Goal: Complete application form

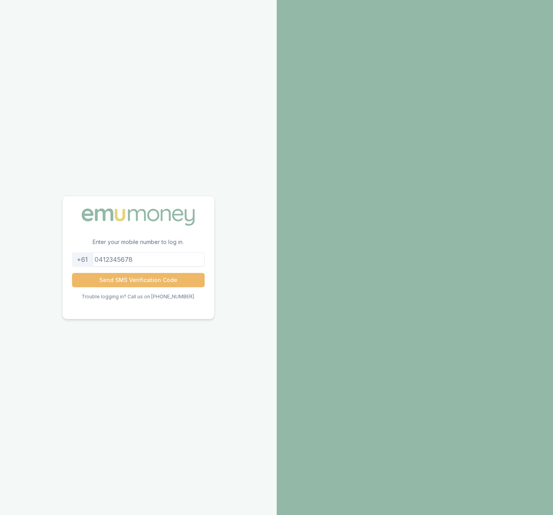
click at [135, 286] on button "Send SMS Verification Code" at bounding box center [138, 280] width 133 height 14
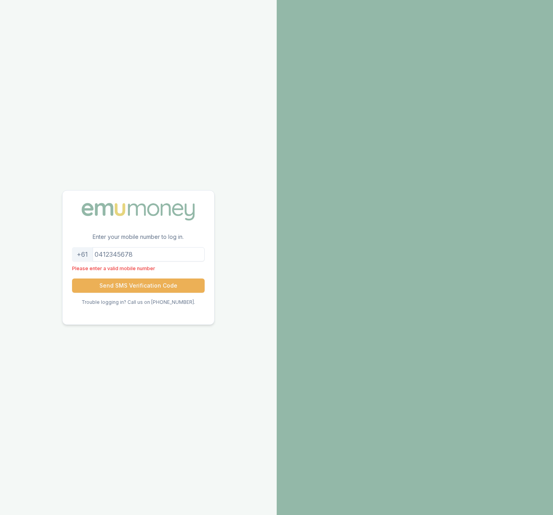
click at [163, 247] on input "tel" at bounding box center [138, 254] width 133 height 14
click at [219, 232] on div "Enter your mobile number to log in. +61 Please enter a valid mobile number Send…" at bounding box center [138, 257] width 277 height 515
click at [156, 292] on button "Send SMS Verification Code" at bounding box center [138, 285] width 133 height 14
click at [139, 257] on input "tel" at bounding box center [138, 254] width 133 height 14
type input "0424421543"
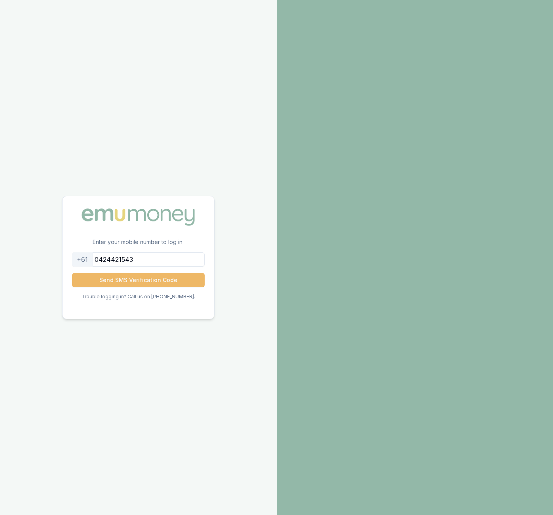
click at [146, 279] on button "Send SMS Verification Code" at bounding box center [138, 280] width 133 height 14
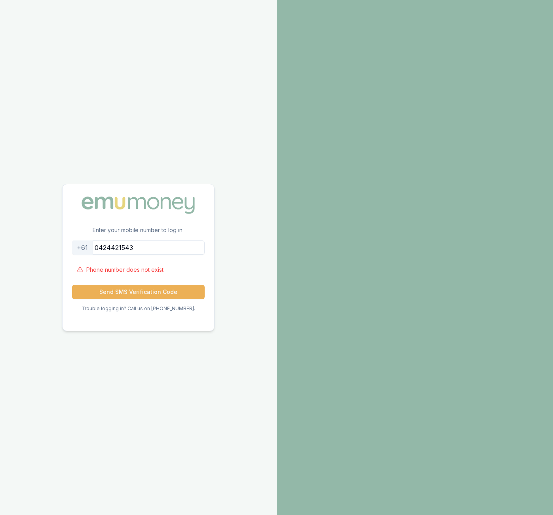
drag, startPoint x: 150, startPoint y: 251, endPoint x: 80, endPoint y: 248, distance: 70.2
click at [80, 248] on div "[PHONE_NUMBER]" at bounding box center [138, 247] width 133 height 14
type input "0433794464"
click at [129, 295] on button "Send SMS Verification Code" at bounding box center [138, 292] width 133 height 14
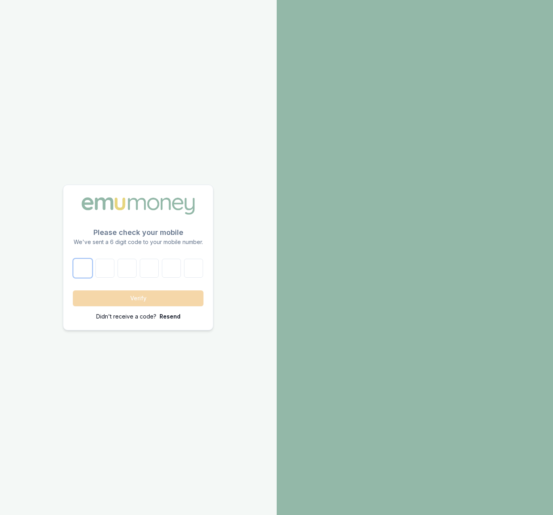
click at [78, 270] on input "number" at bounding box center [82, 268] width 19 height 19
click at [84, 267] on input "number" at bounding box center [82, 268] width 19 height 19
click at [80, 271] on input "number" at bounding box center [82, 268] width 19 height 19
type input "6"
type input "8"
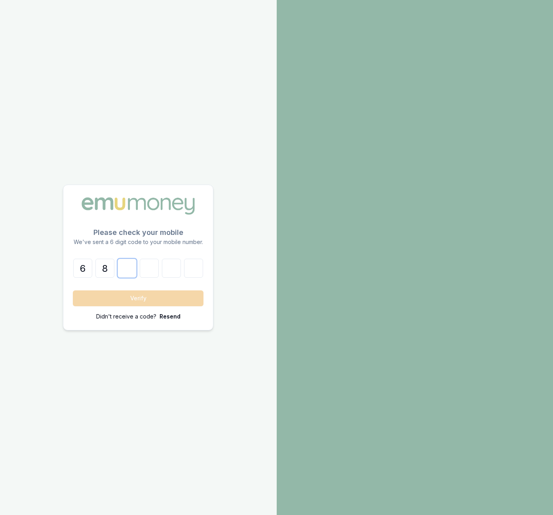
type input "4"
type input "3"
type input "8"
type input "5"
click at [173, 299] on button "Verify" at bounding box center [138, 298] width 131 height 16
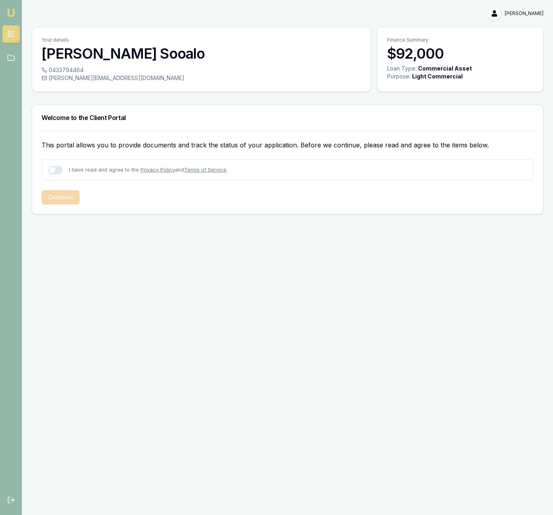
click at [55, 167] on button "button" at bounding box center [55, 170] width 14 height 8
checkbox input "true"
click at [67, 198] on button "Continue" at bounding box center [61, 197] width 38 height 14
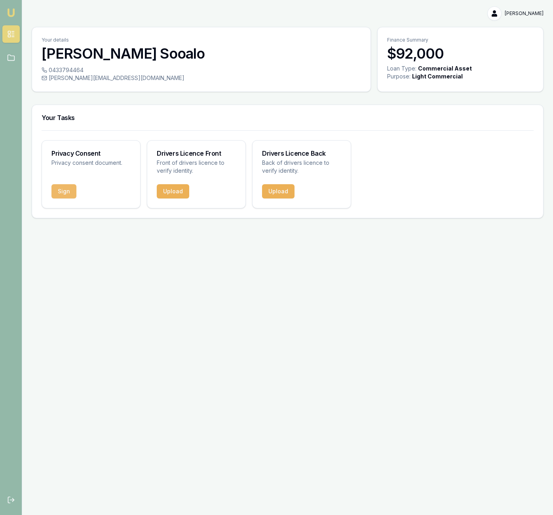
click at [62, 188] on button "Sign" at bounding box center [63, 191] width 25 height 14
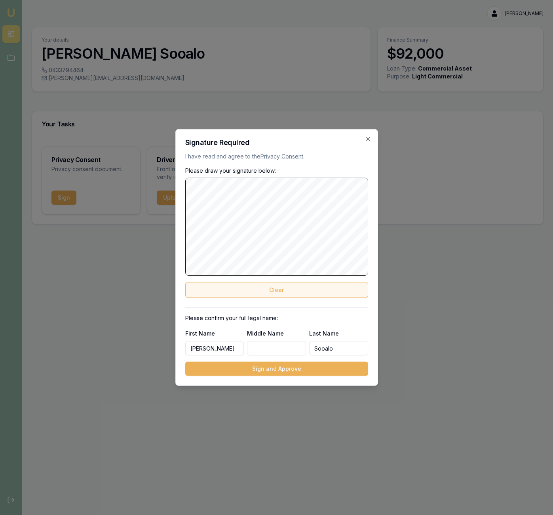
click at [265, 288] on button "Clear" at bounding box center [276, 290] width 183 height 16
click at [266, 290] on button "Clear" at bounding box center [276, 290] width 183 height 16
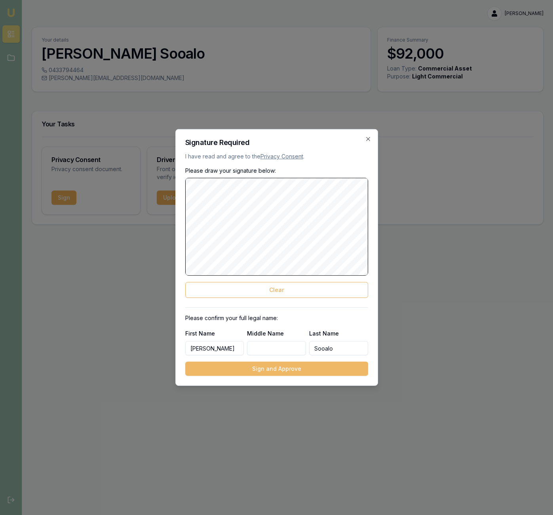
click at [289, 371] on button "Sign and Approve" at bounding box center [276, 369] width 183 height 14
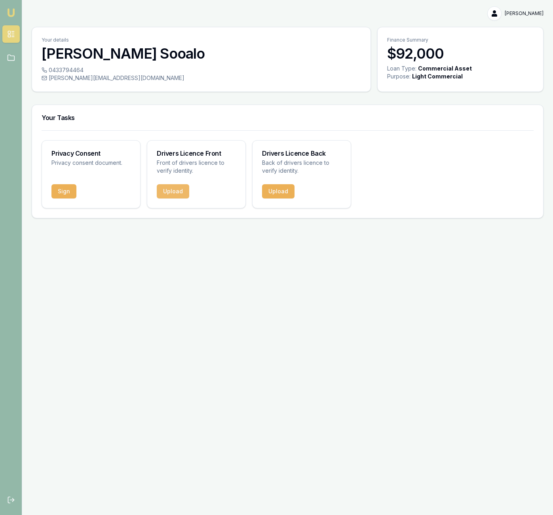
click at [170, 185] on button "Upload" at bounding box center [173, 191] width 32 height 14
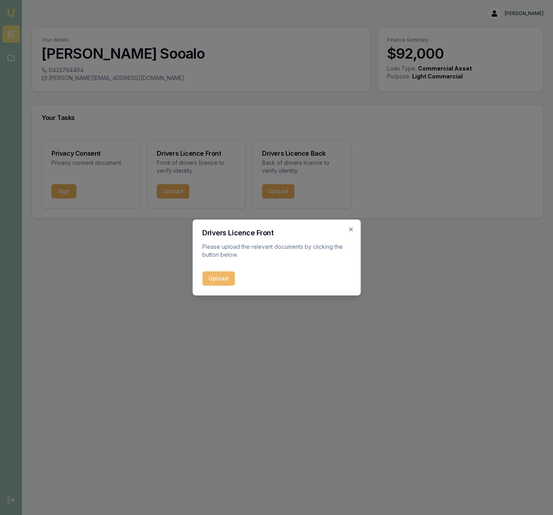
click at [209, 276] on button "Upload" at bounding box center [218, 278] width 32 height 14
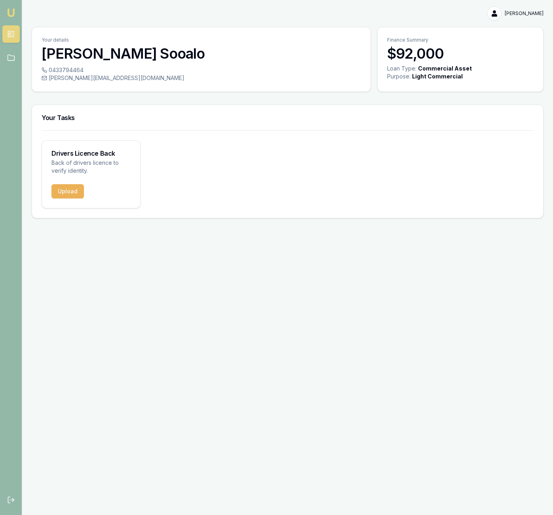
click at [60, 194] on button "Upload" at bounding box center [67, 191] width 32 height 14
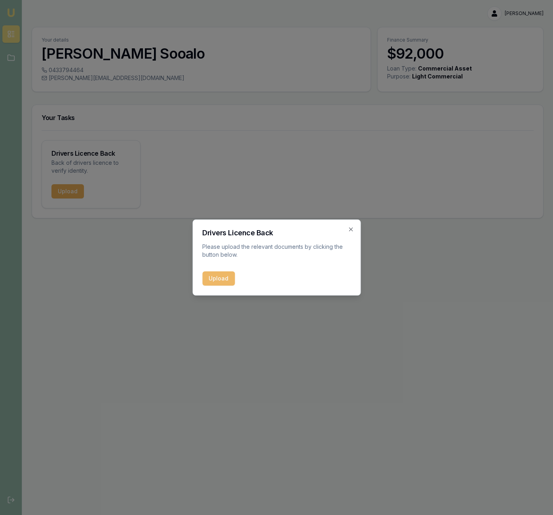
click at [205, 277] on button "Upload" at bounding box center [218, 278] width 32 height 14
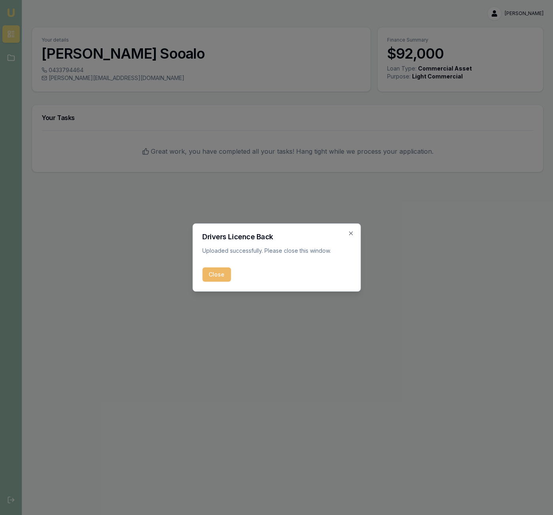
click at [212, 279] on button "Close" at bounding box center [216, 274] width 29 height 14
